Goal: Task Accomplishment & Management: Complete application form

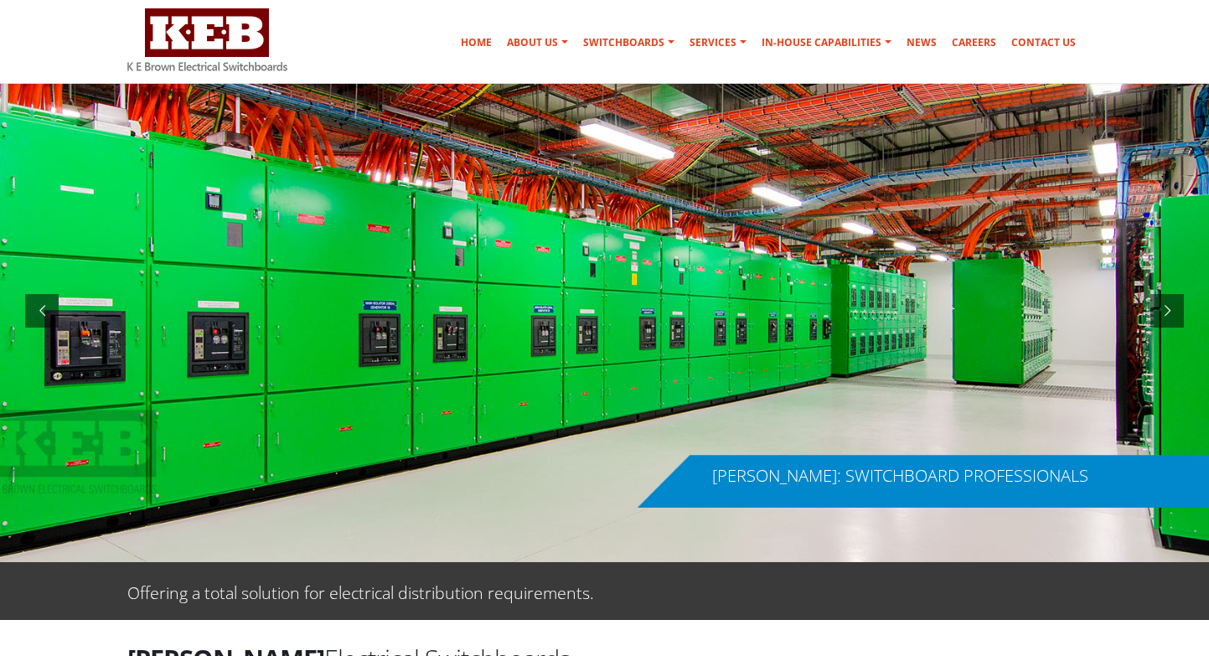
scroll to position [79, 0]
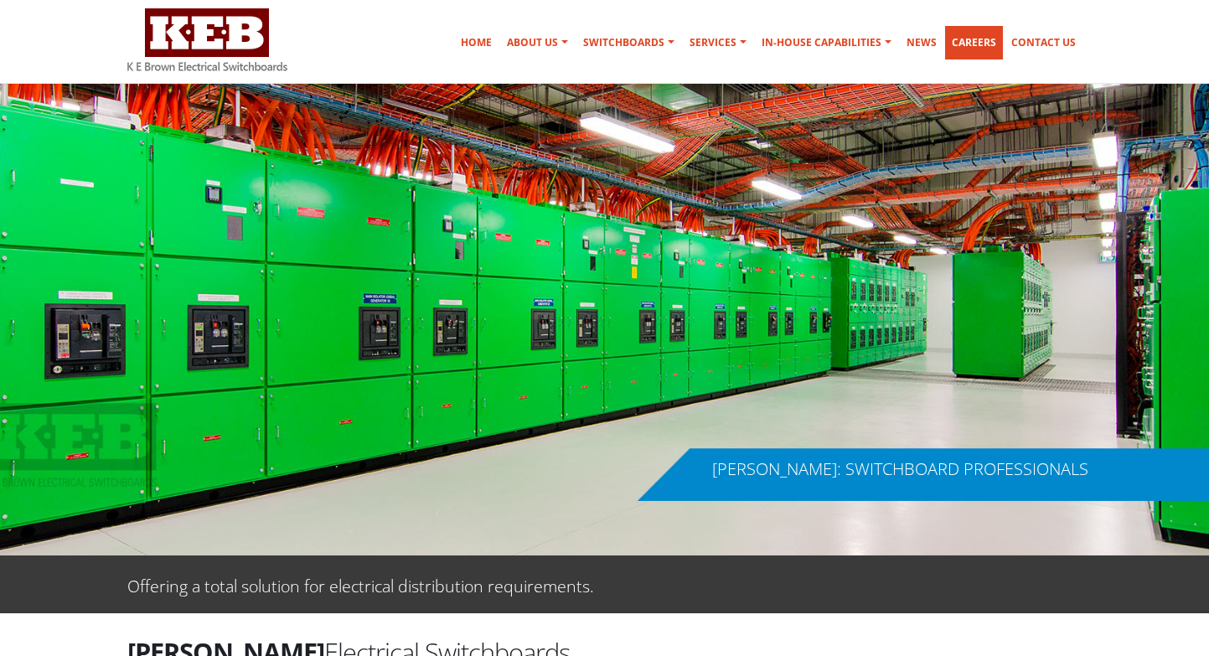
click at [971, 43] on link "Careers" at bounding box center [974, 43] width 58 height 34
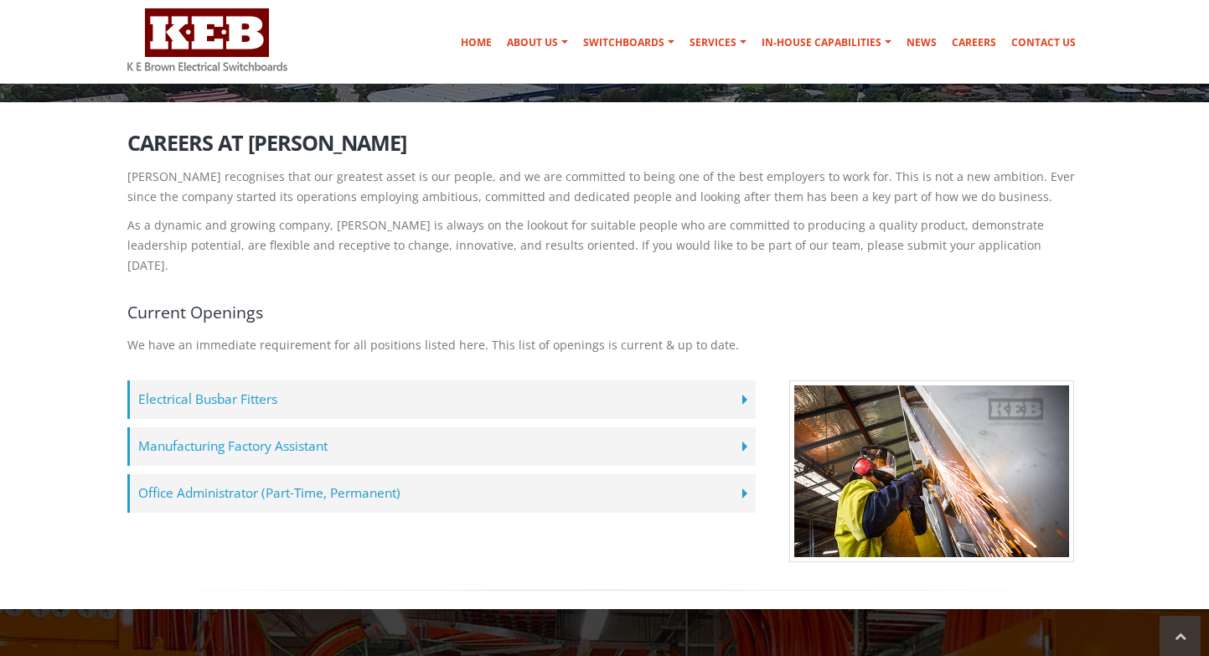
scroll to position [260, 0]
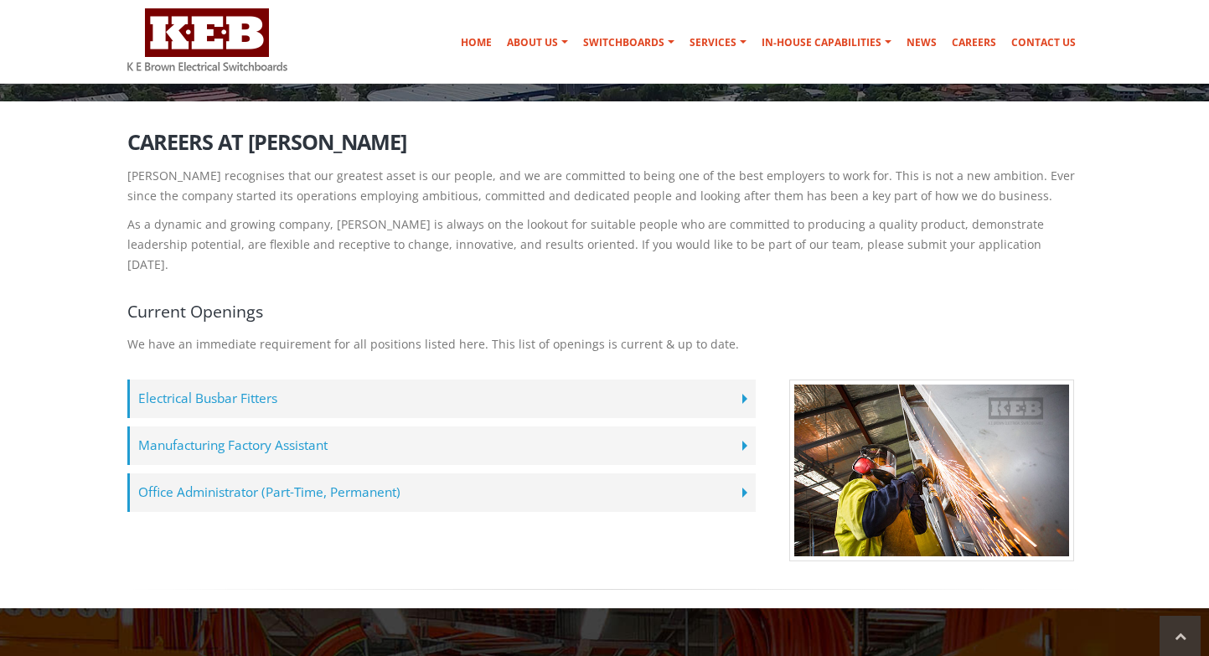
click at [487, 427] on label "Manufacturing Factory Assistant" at bounding box center [441, 446] width 629 height 39
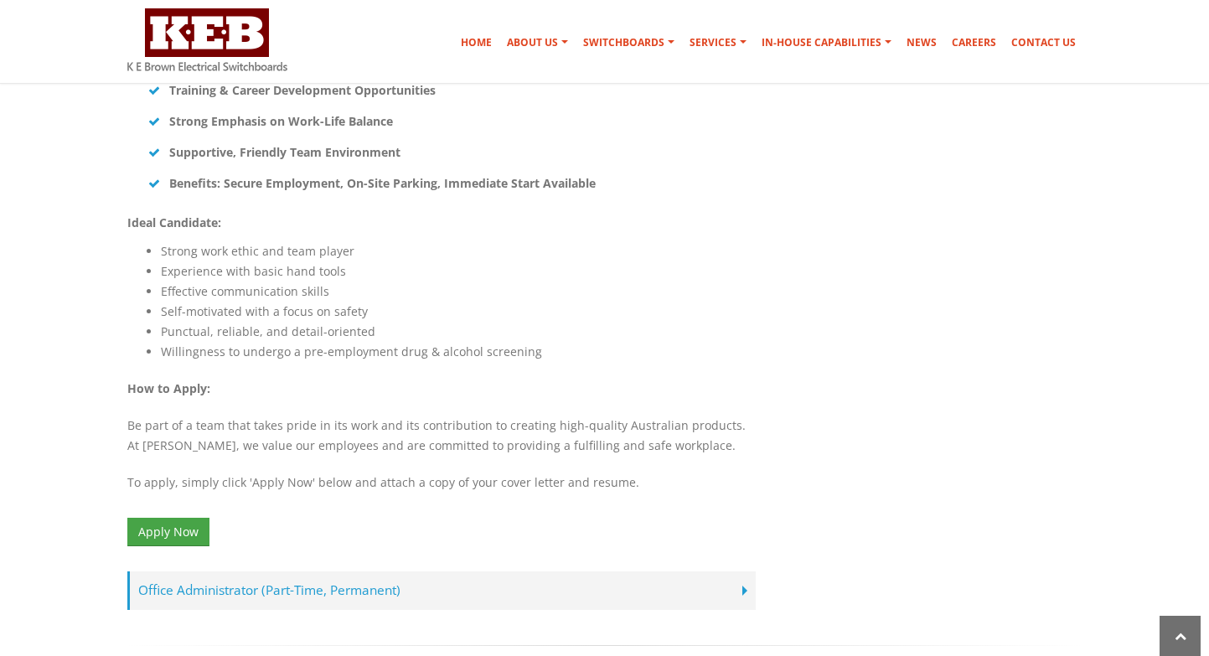
scroll to position [1137, 0]
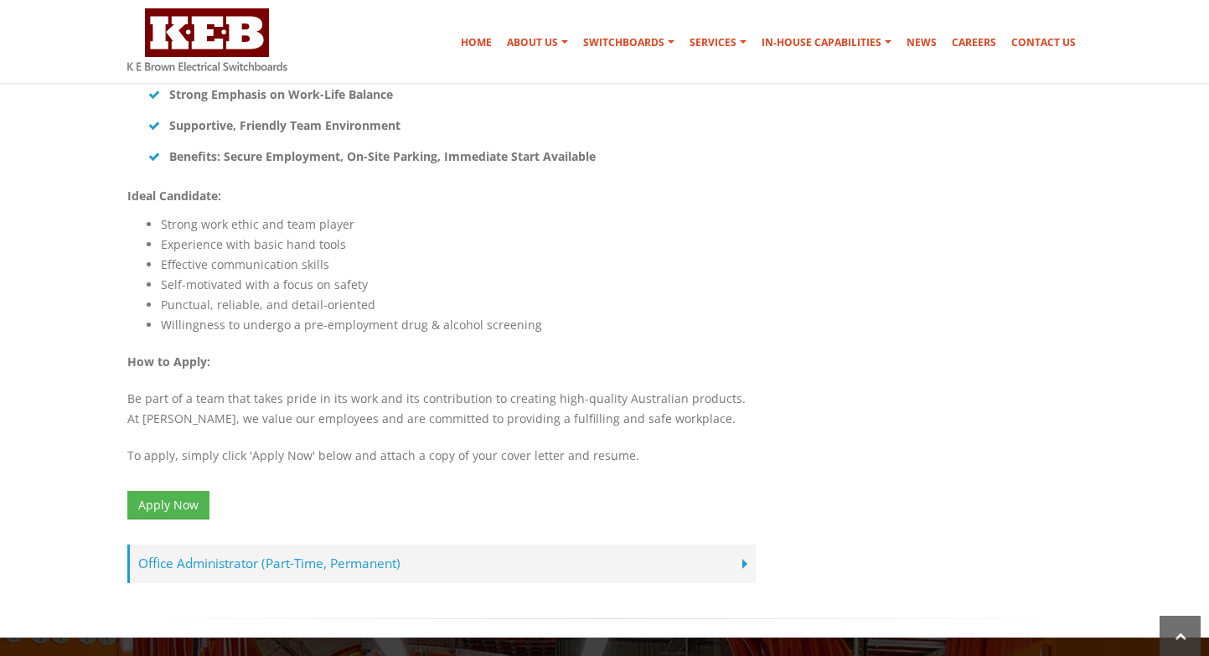
click at [192, 491] on link "Apply Now" at bounding box center [168, 505] width 82 height 28
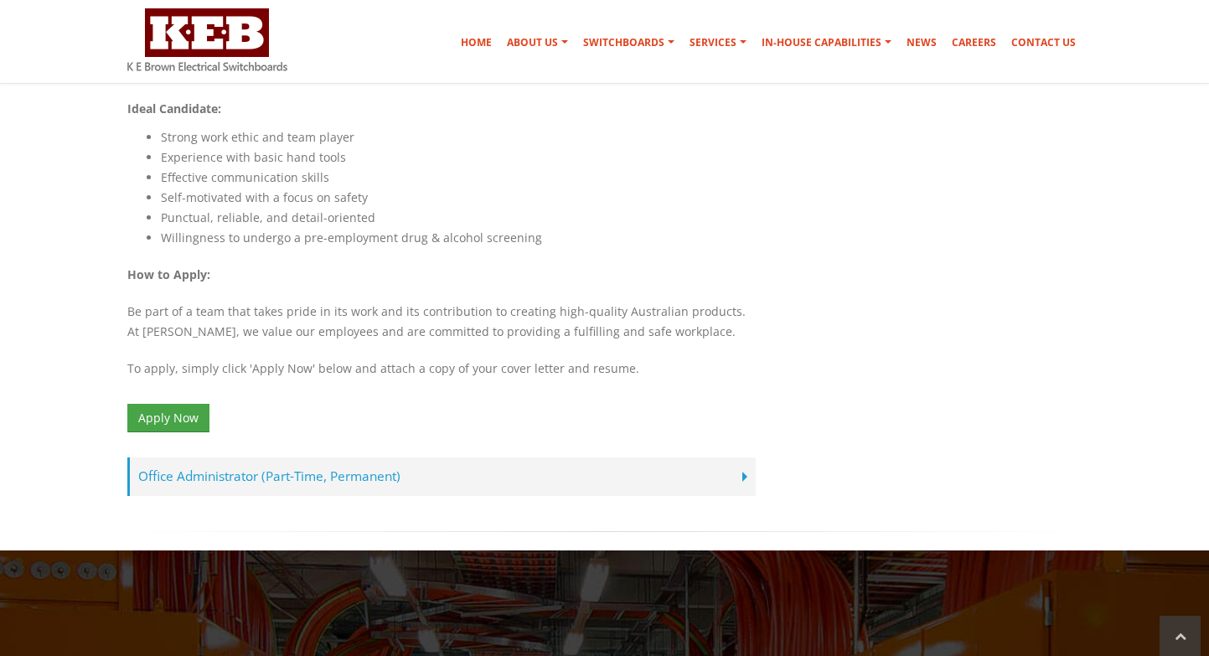
scroll to position [1226, 0]
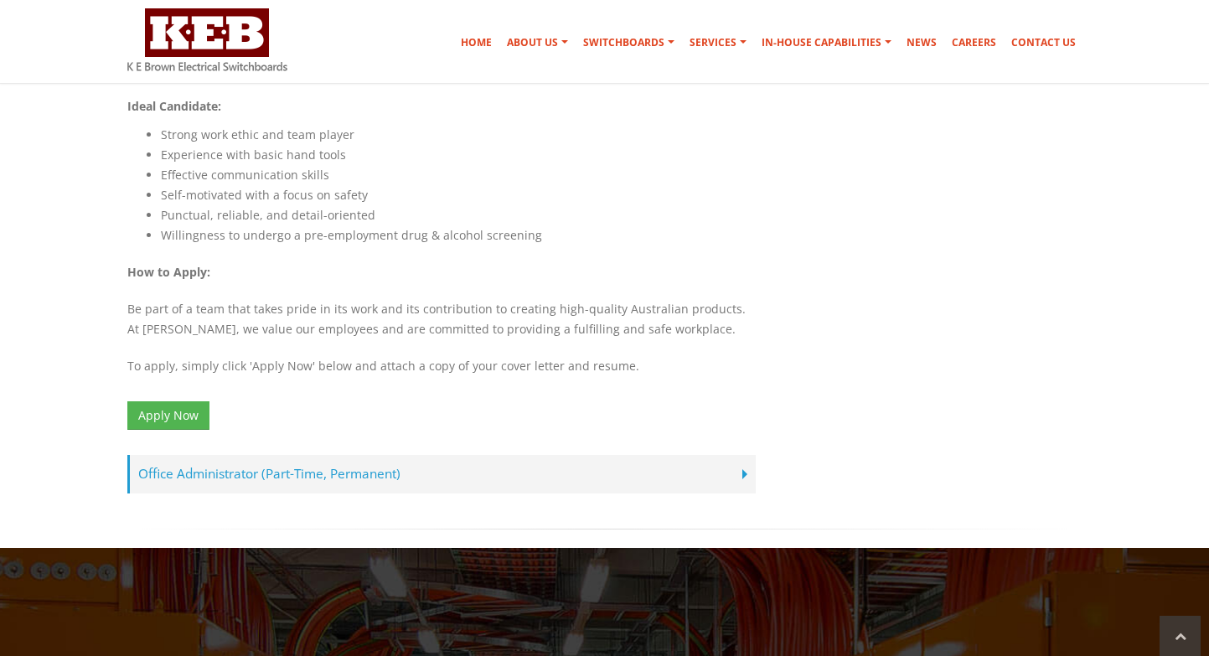
click at [189, 401] on link "Apply Now" at bounding box center [168, 415] width 82 height 28
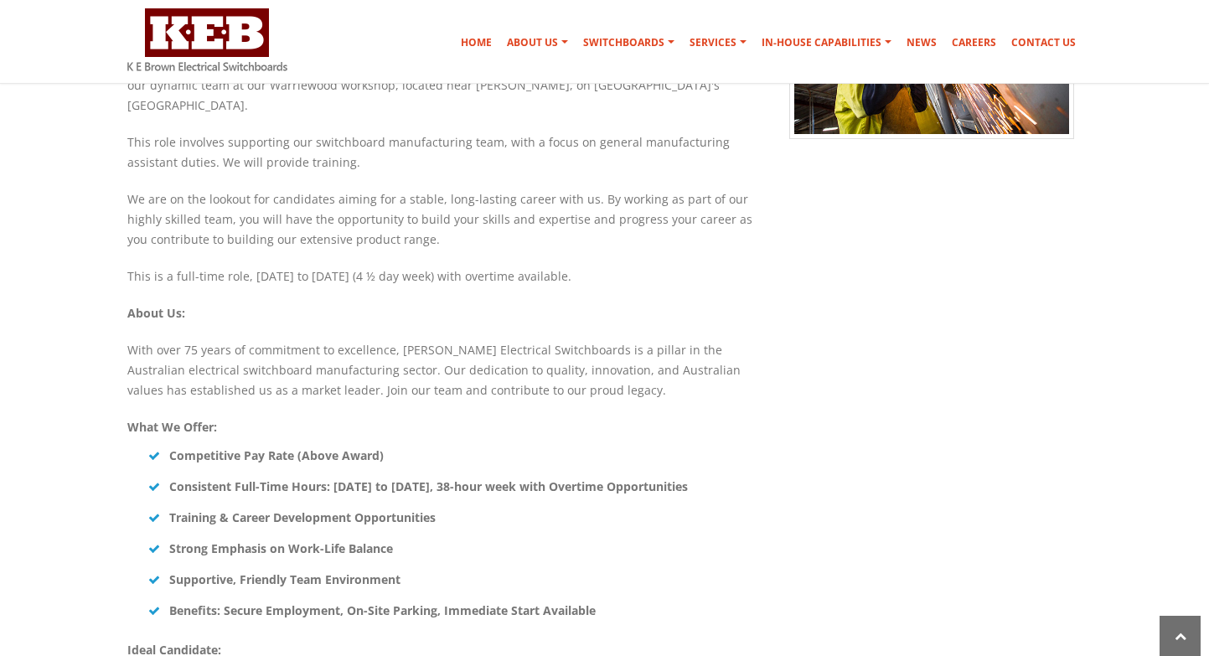
scroll to position [684, 0]
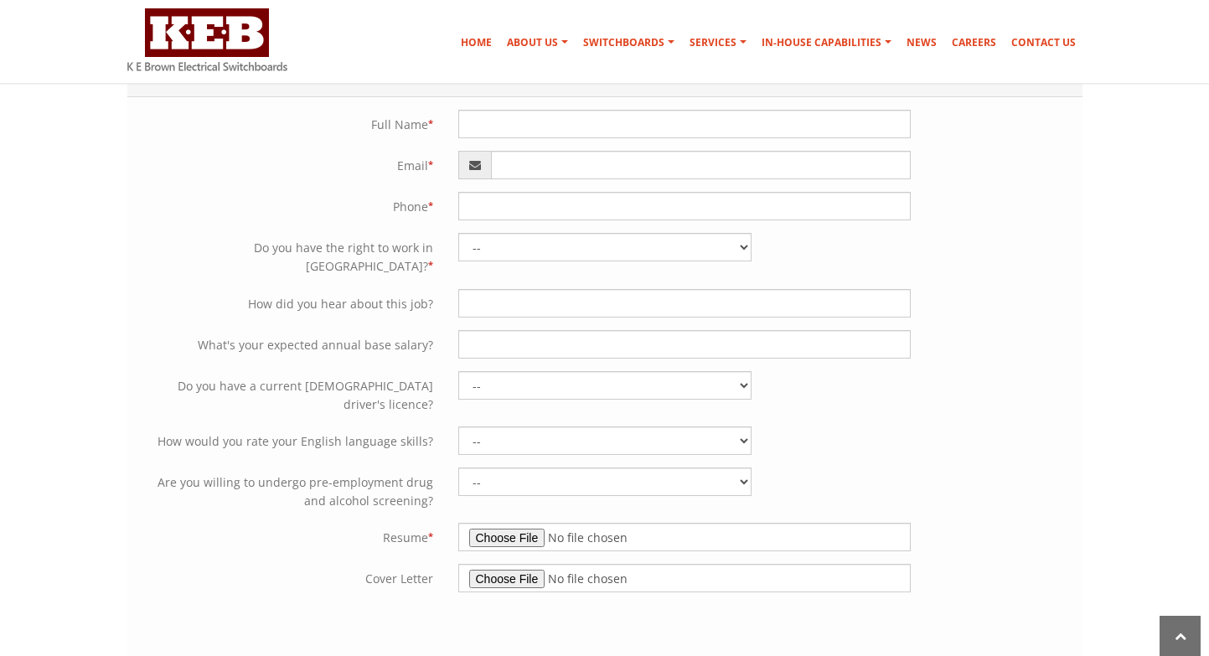
scroll to position [391, 0]
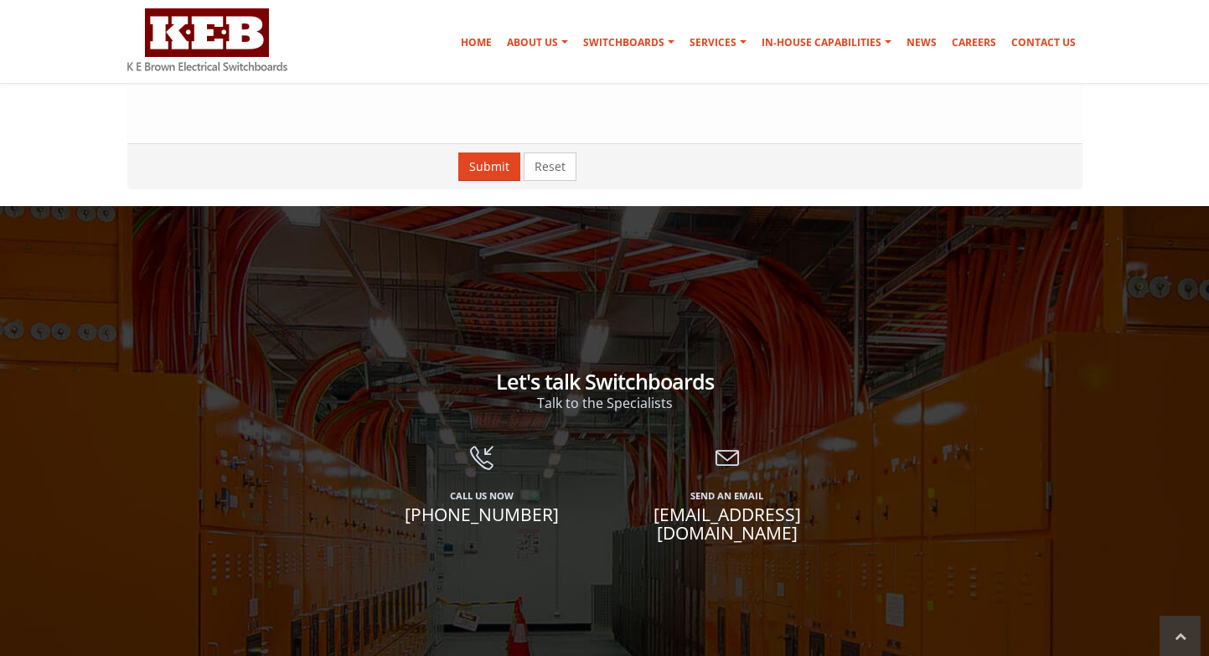
scroll to position [958, 0]
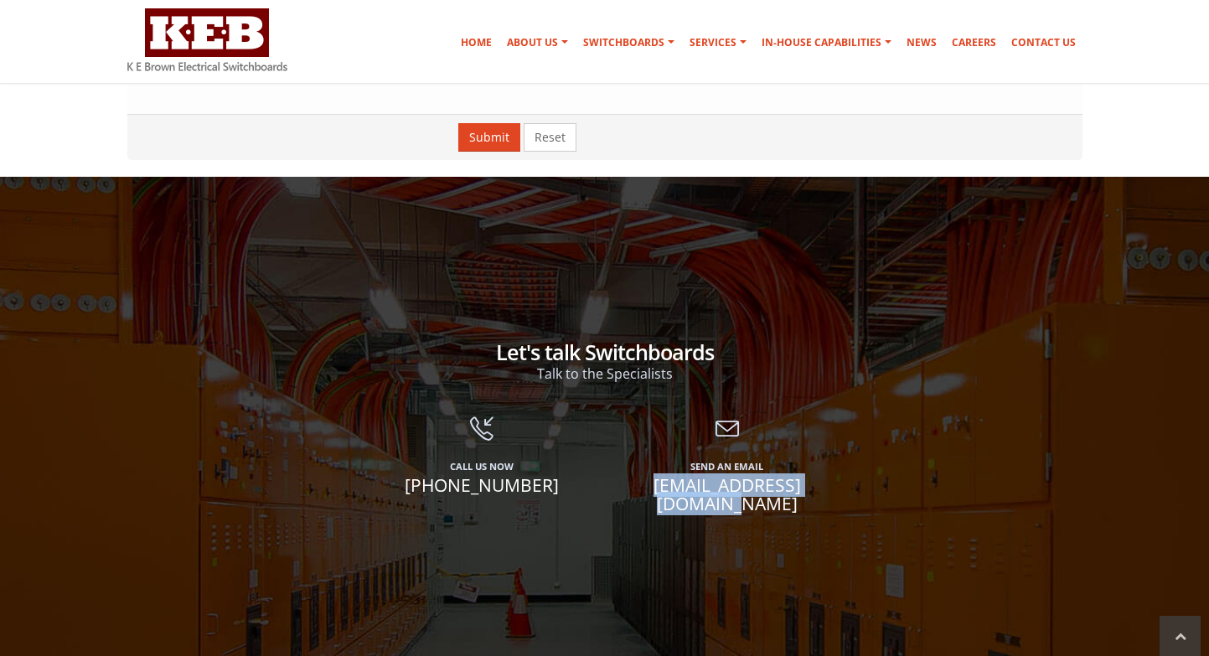
drag, startPoint x: 847, startPoint y: 469, endPoint x: 621, endPoint y: 456, distance: 226.7
click at [621, 456] on div "Send An Email [EMAIL_ADDRESS][DOMAIN_NAME]" at bounding box center [728, 477] width 246 height 121
copy span "[EMAIL_ADDRESS][DOMAIN_NAME]"
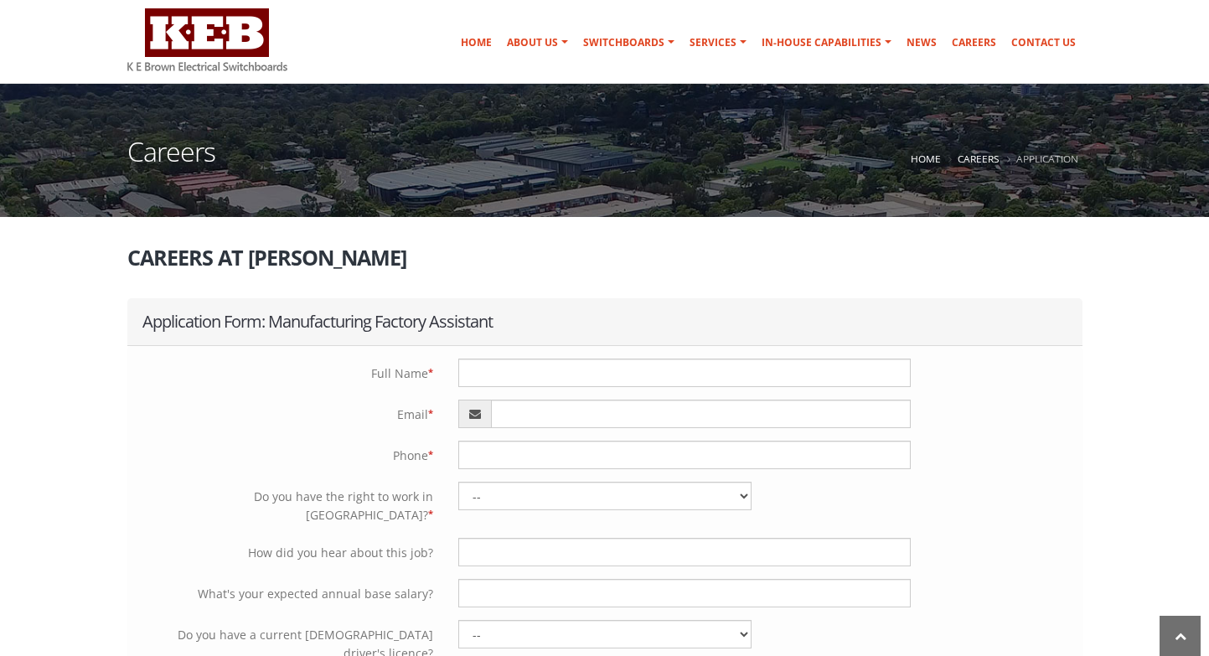
scroll to position [143, 0]
